Goal: Transaction & Acquisition: Subscribe to service/newsletter

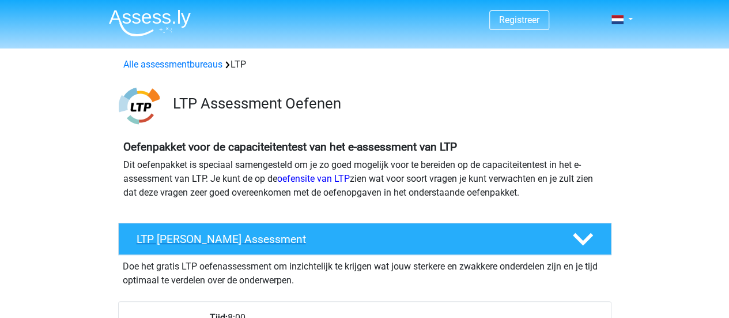
click at [277, 230] on div "LTP [PERSON_NAME] Assessment" at bounding box center [364, 238] width 493 height 32
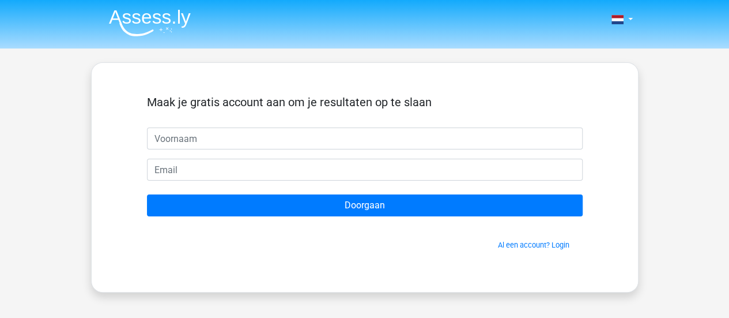
click at [180, 142] on input "text" at bounding box center [365, 138] width 436 height 22
type input "annik"
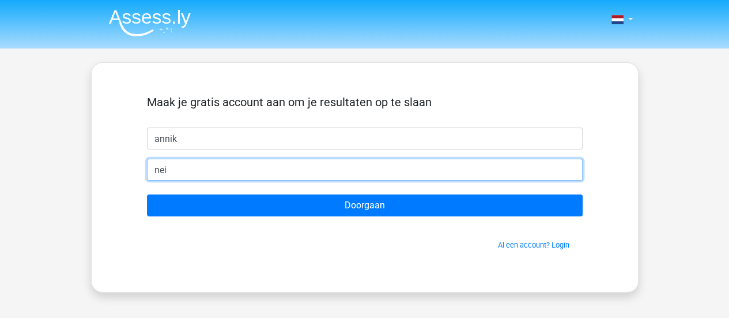
type input "neirynckannik@gmail.com"
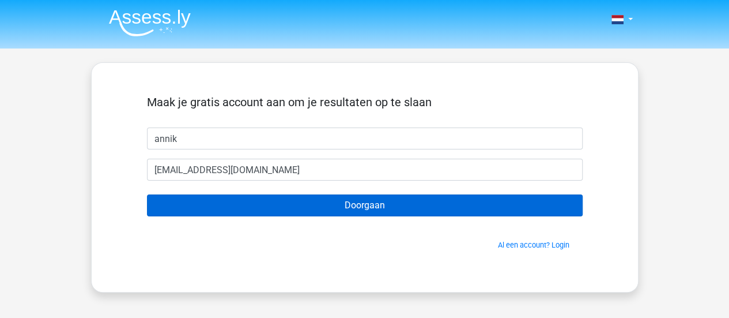
drag, startPoint x: 324, startPoint y: 218, endPoint x: 345, endPoint y: 200, distance: 27.3
click at [345, 200] on form "Maak je gratis account aan om je resultaten op te slaan annik neirynckannik@gma…" at bounding box center [365, 172] width 436 height 155
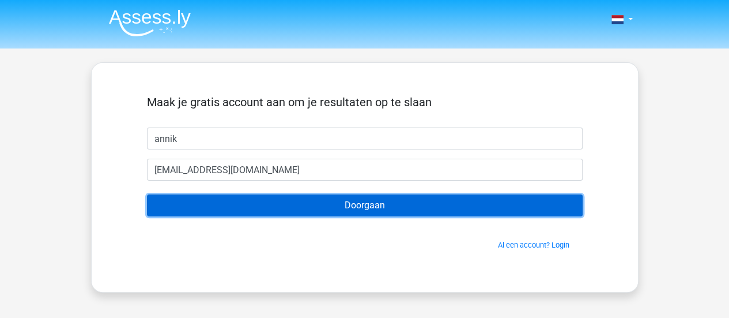
click at [345, 200] on input "Doorgaan" at bounding box center [365, 205] width 436 height 22
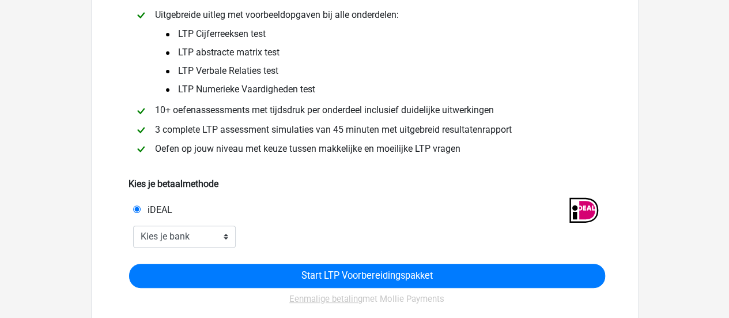
scroll to position [113, 0]
